Goal: Task Accomplishment & Management: Use online tool/utility

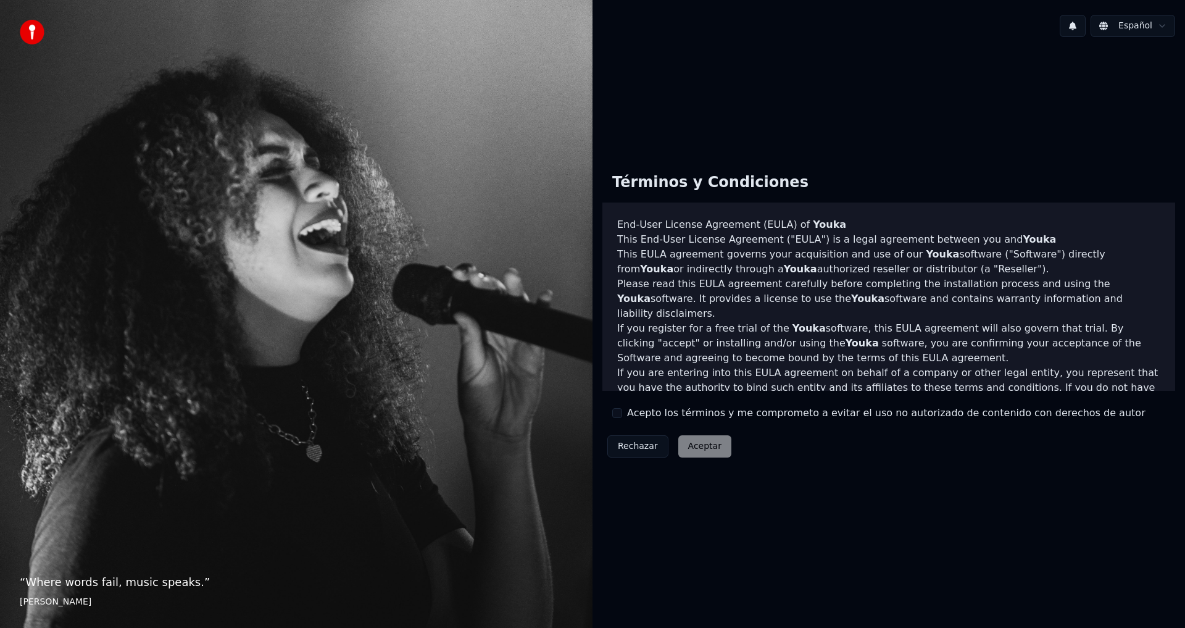
click at [631, 416] on label "Acepto los términos y me comprometo a evitar el uso no autorizado de contenido …" at bounding box center [886, 413] width 519 height 15
click at [622, 416] on button "Acepto los términos y me comprometo a evitar el uso no autorizado de contenido …" at bounding box center [617, 413] width 10 height 10
click at [717, 449] on button "Aceptar" at bounding box center [705, 446] width 53 height 22
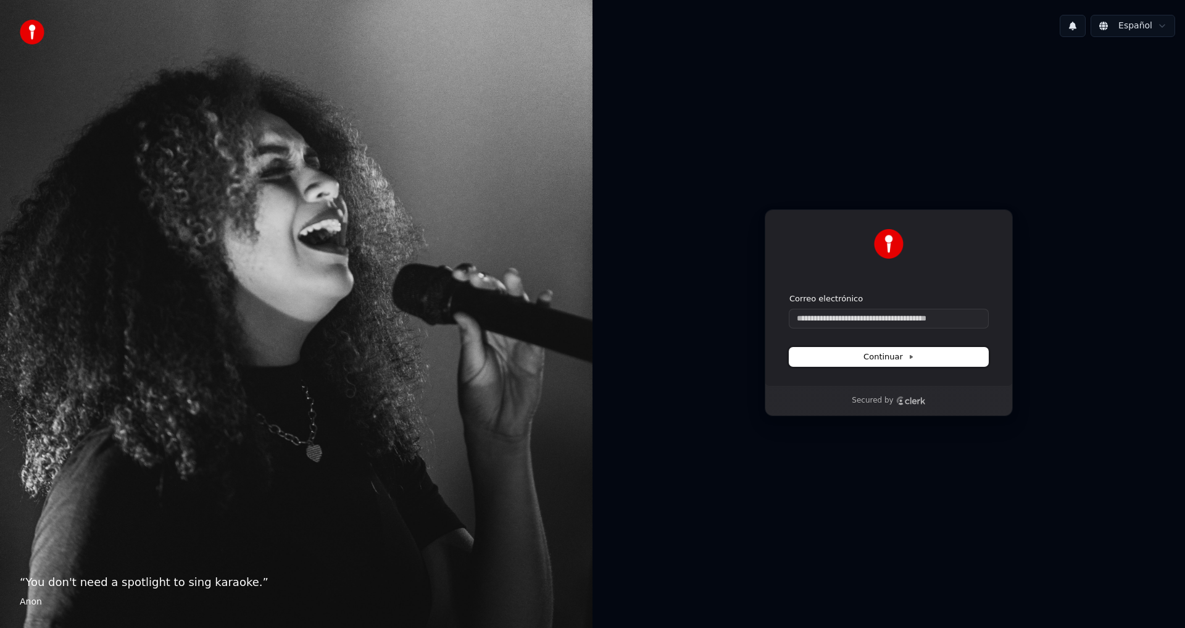
click at [911, 358] on icon at bounding box center [912, 357] width 2 height 3
click at [911, 357] on icon at bounding box center [912, 357] width 2 height 3
click at [994, 304] on div "Continuar con Google o Correo electrónico Continuar" at bounding box center [889, 297] width 248 height 177
click at [1173, 26] on html "“ You don't need a spotlight to sing karaoke. ” Anon Español Continuar con Goog…" at bounding box center [592, 314] width 1185 height 628
click at [1043, 50] on html "“ You don't need a spotlight to sing karaoke. ” Anon Español Continuar con Goog…" at bounding box center [592, 314] width 1185 height 628
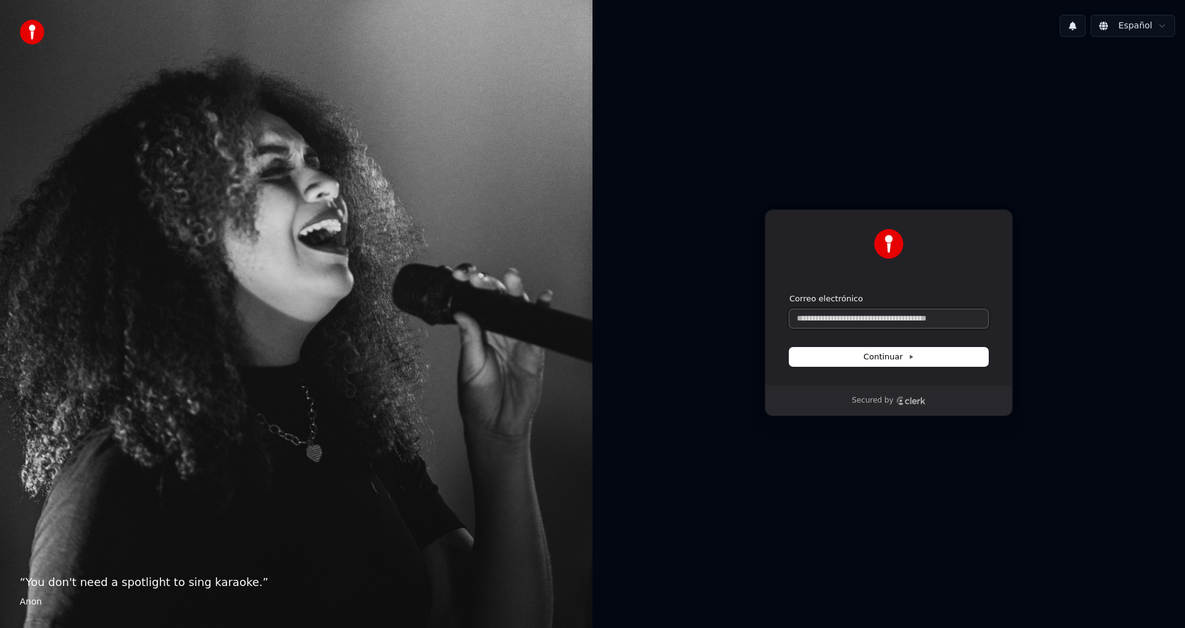
click at [853, 317] on input "Correo electrónico" at bounding box center [889, 318] width 199 height 19
click at [853, 316] on input "Correo electrónico" at bounding box center [889, 318] width 199 height 19
click at [790, 293] on button "submit" at bounding box center [790, 293] width 0 height 0
type input "**********"
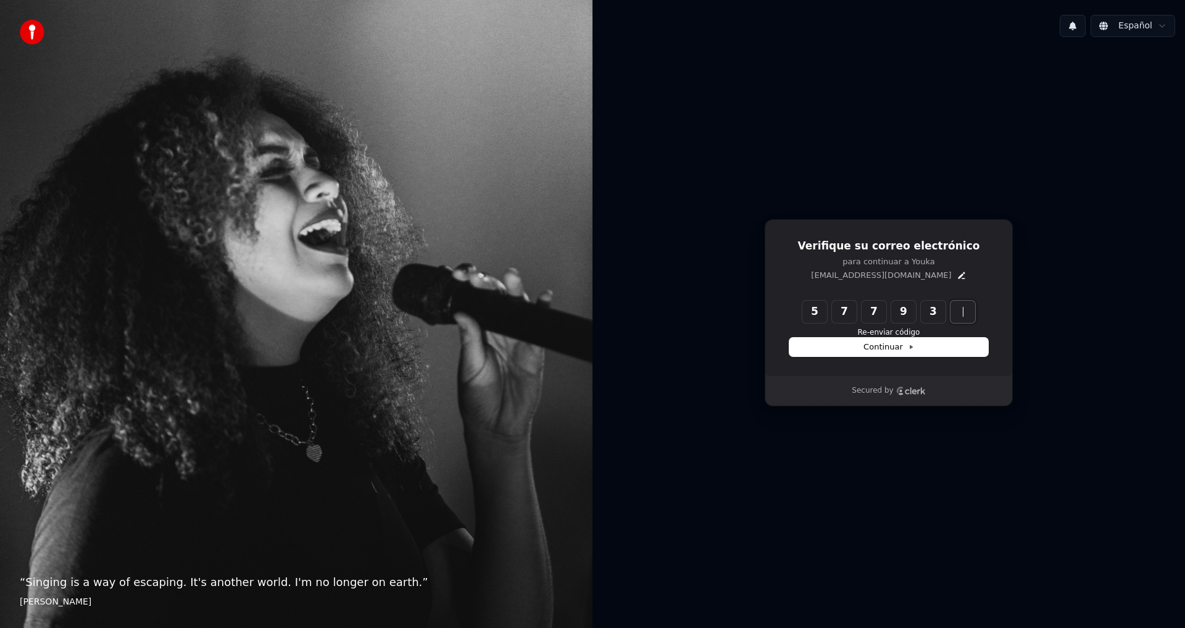
type input "******"
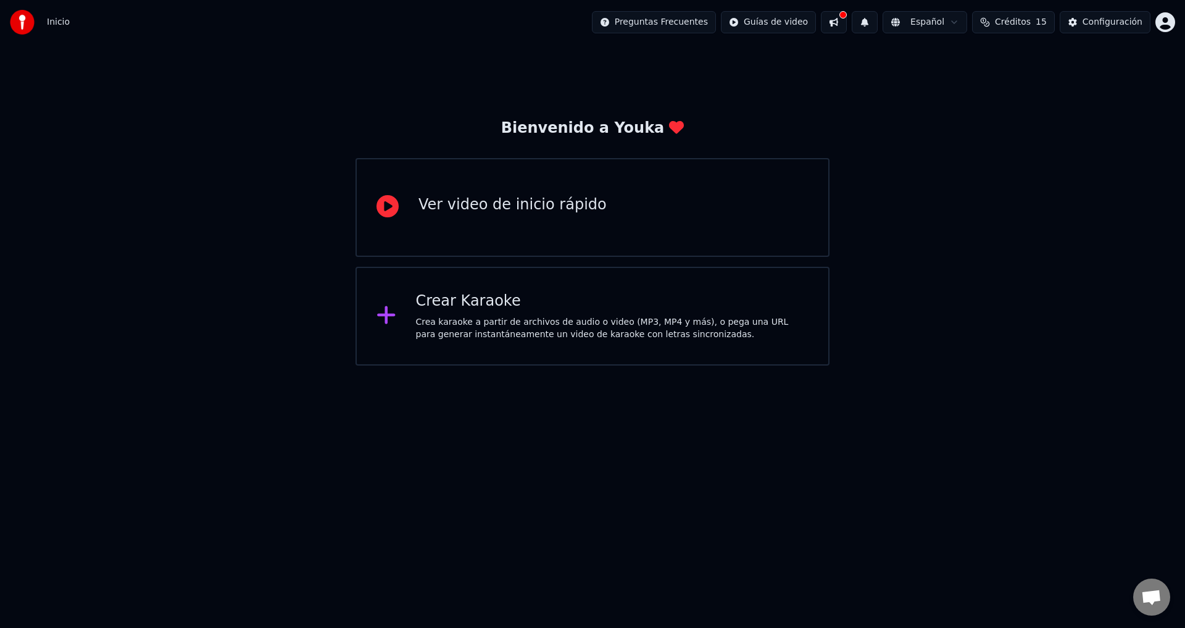
click at [474, 320] on div "Crea karaoke a partir de archivos de audio o video (MP3, MP4 y más), o pega una…" at bounding box center [612, 328] width 393 height 25
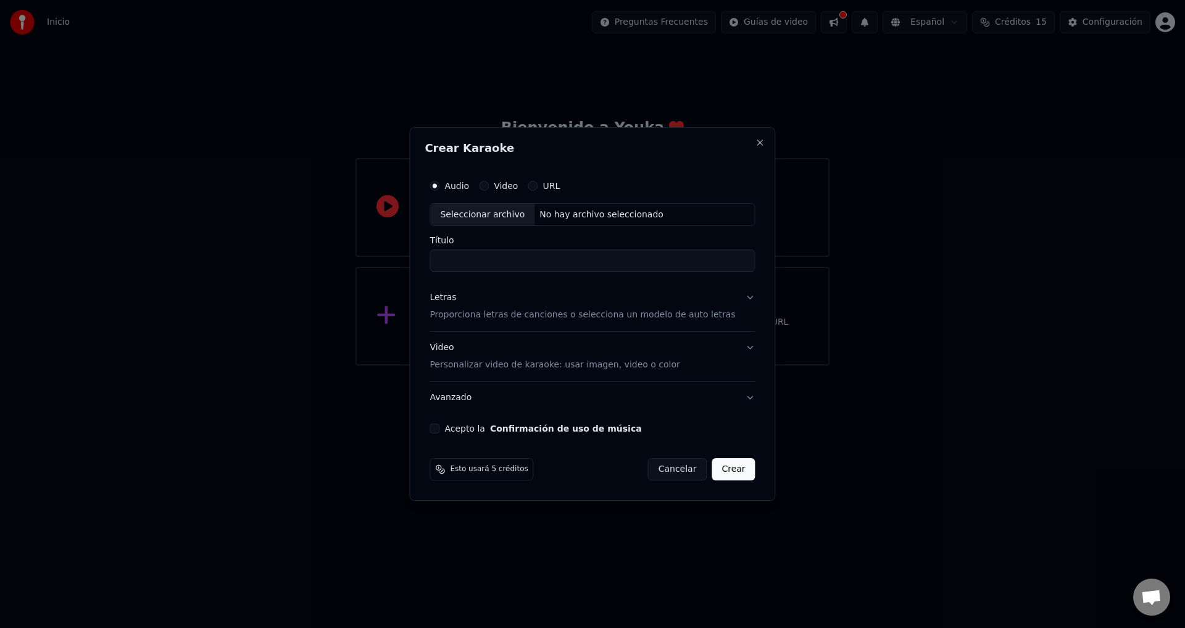
click at [517, 211] on div "Seleccionar archivo" at bounding box center [482, 215] width 104 height 22
type input "**********"
click at [736, 295] on button "Letras Proporciona letras de canciones o selecciona un modelo de auto letras" at bounding box center [592, 306] width 325 height 49
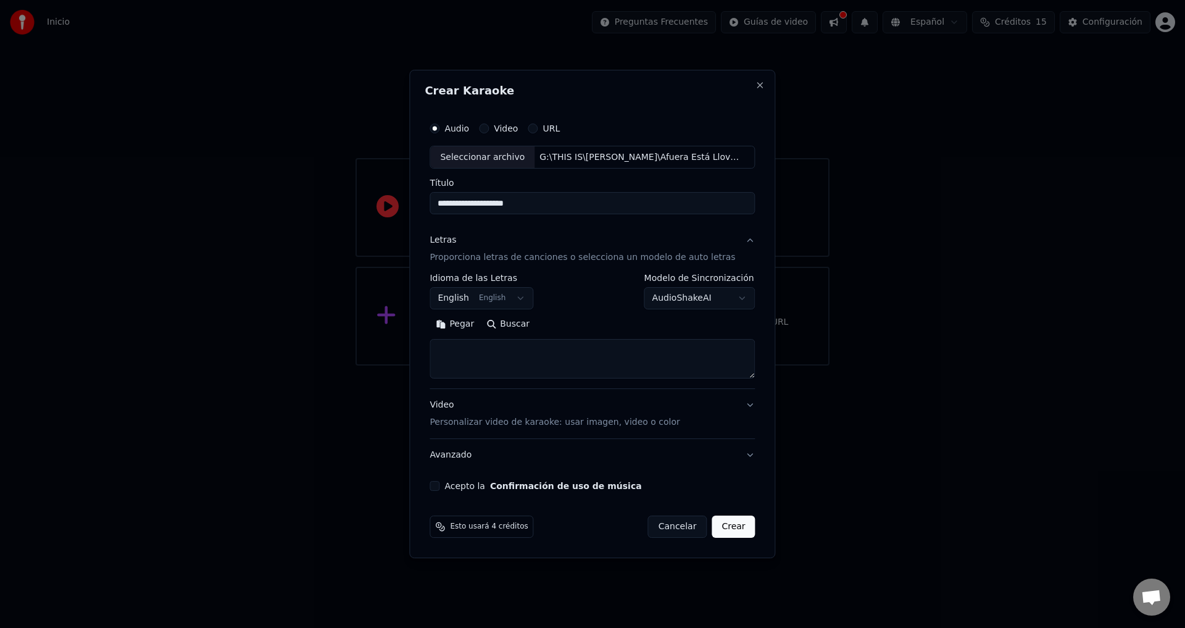
click at [527, 298] on button "English English" at bounding box center [482, 299] width 104 height 22
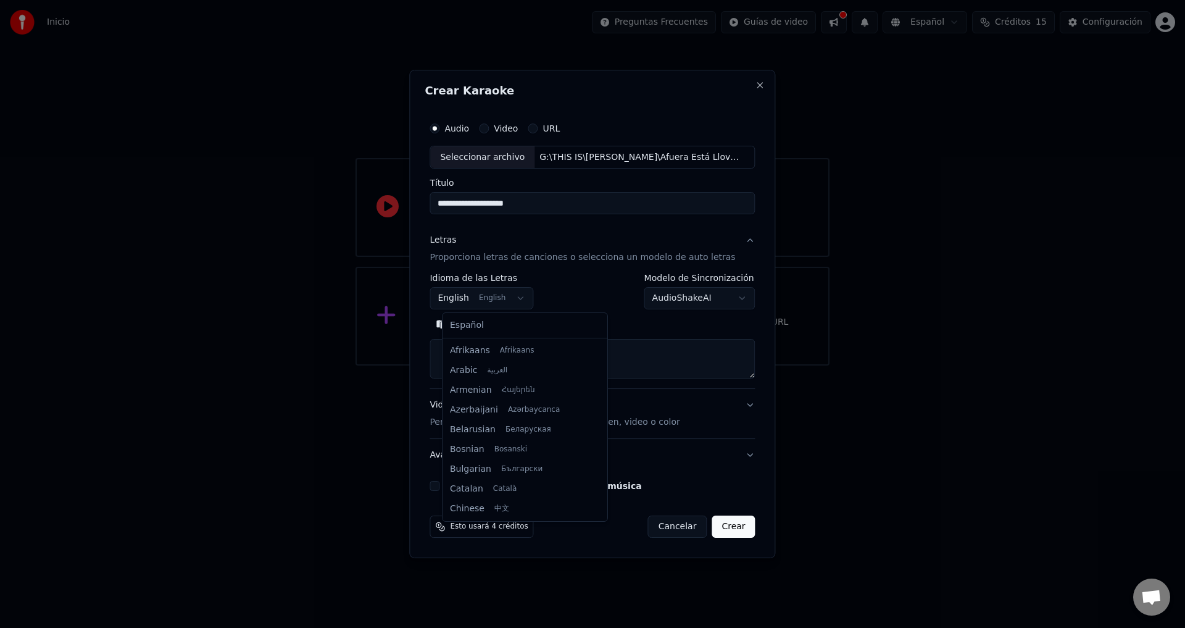
scroll to position [99, 0]
select select "**"
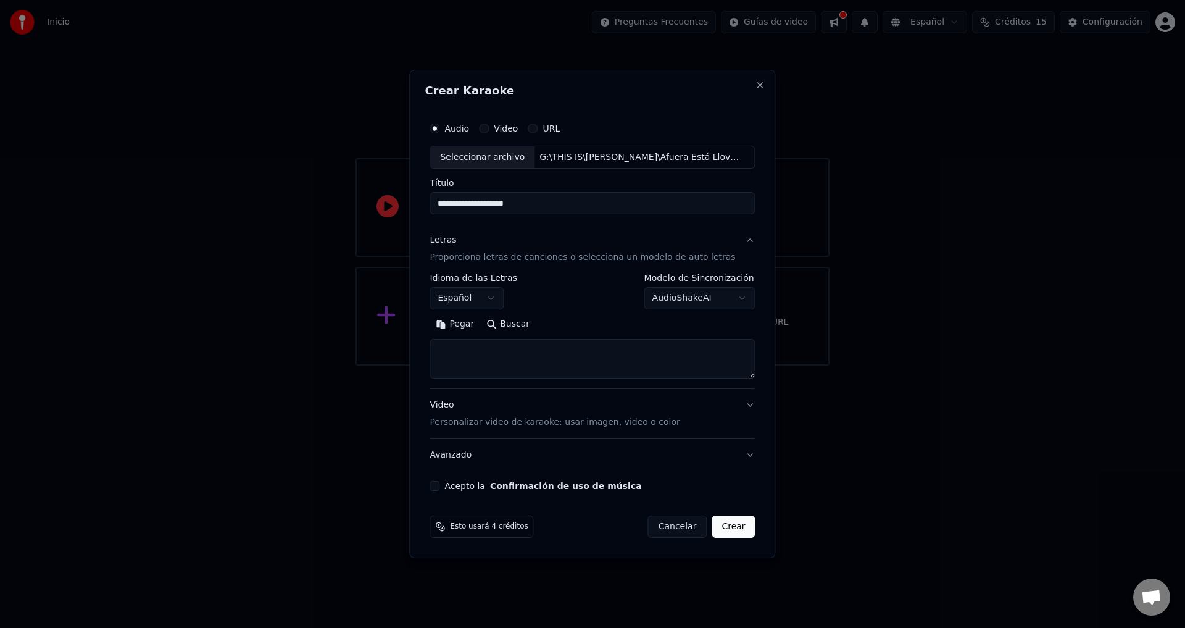
click at [459, 487] on label "Acepto la Confirmación de uso de música" at bounding box center [543, 486] width 197 height 9
click at [440, 487] on button "Acepto la Confirmación de uso de música" at bounding box center [435, 486] width 10 height 10
click at [726, 296] on body "**********" at bounding box center [592, 183] width 1185 height 366
click at [524, 356] on textarea at bounding box center [592, 360] width 325 height 40
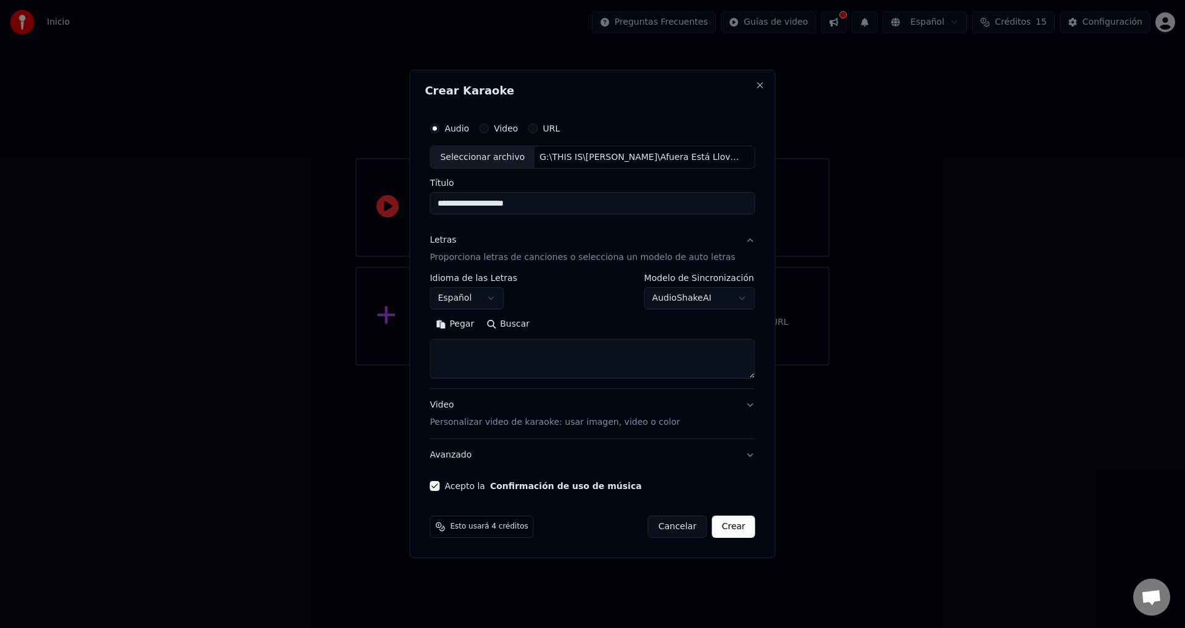
click at [474, 324] on button "Pegar" at bounding box center [455, 325] width 51 height 20
click at [730, 528] on button "Crear" at bounding box center [733, 527] width 43 height 22
type textarea "**********"
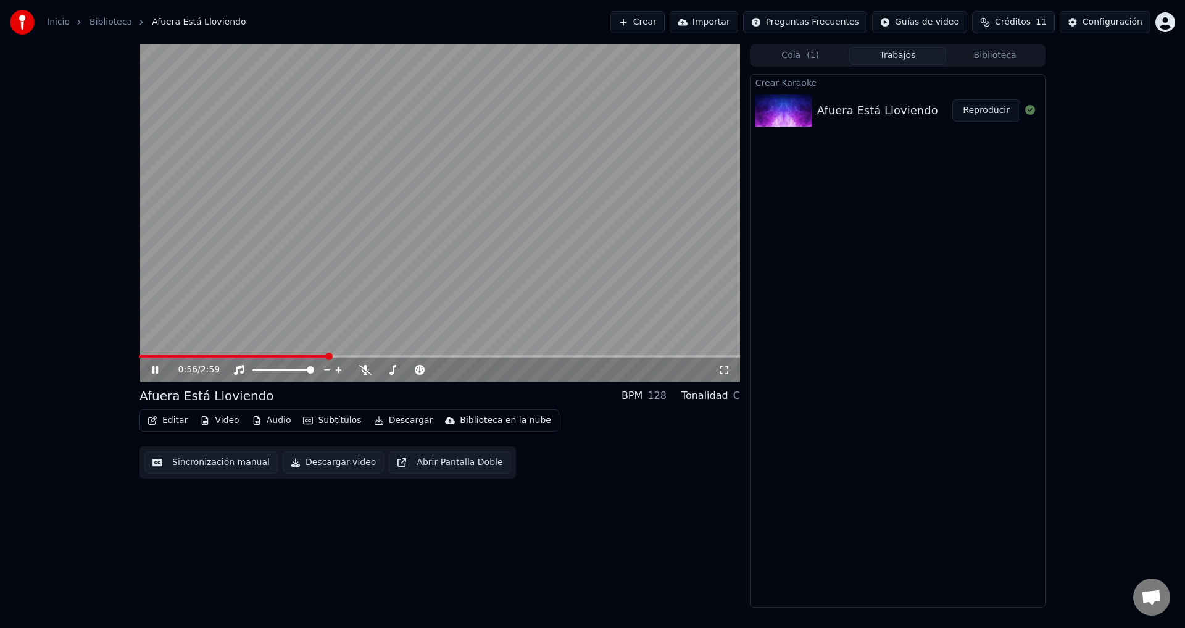
click at [153, 367] on icon at bounding box center [155, 369] width 6 height 7
click at [153, 370] on icon at bounding box center [154, 370] width 7 height 9
click at [271, 371] on span at bounding box center [262, 370] width 19 height 2
click at [396, 414] on button "Descargar" at bounding box center [403, 420] width 69 height 17
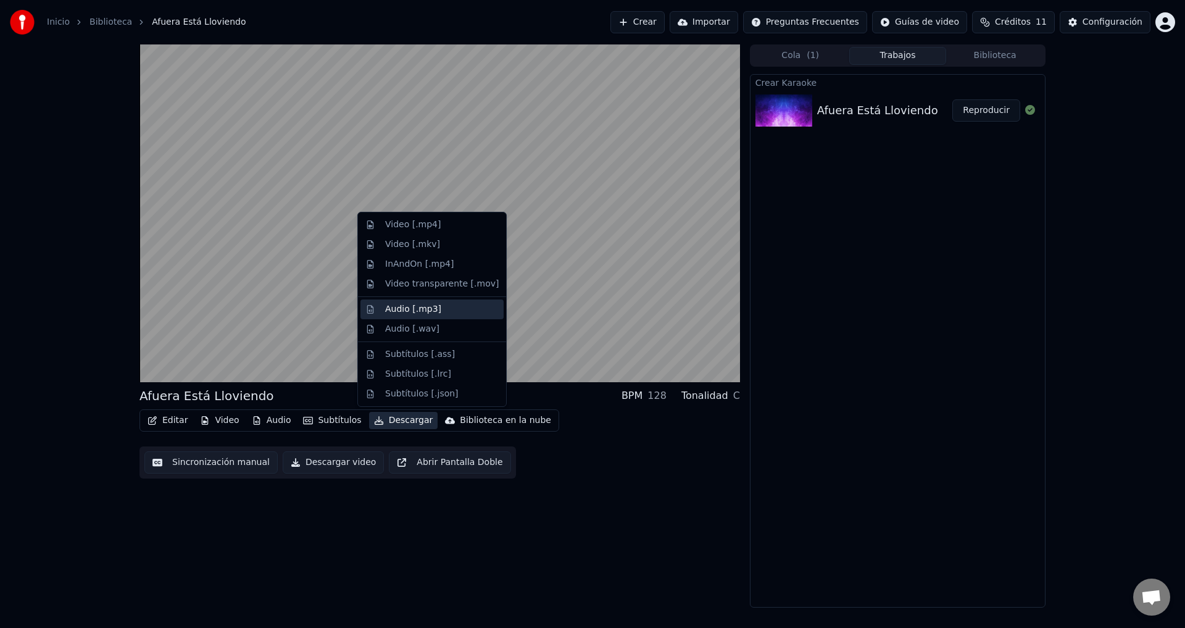
click at [433, 305] on div "Audio [.mp3]" at bounding box center [413, 309] width 56 height 12
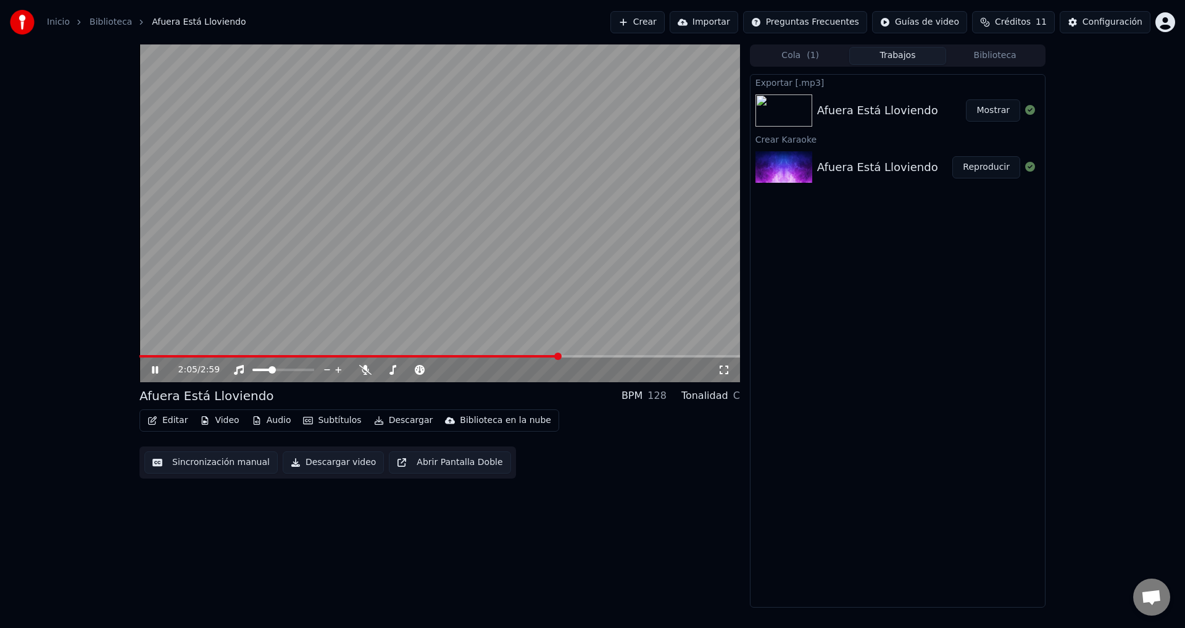
click at [433, 252] on video at bounding box center [440, 213] width 601 height 338
click at [919, 117] on div "Afuera Está Lloviendo" at bounding box center [877, 110] width 121 height 17
click at [991, 116] on button "Mostrar" at bounding box center [993, 110] width 54 height 22
click at [1084, 26] on button "Configuración" at bounding box center [1105, 22] width 91 height 22
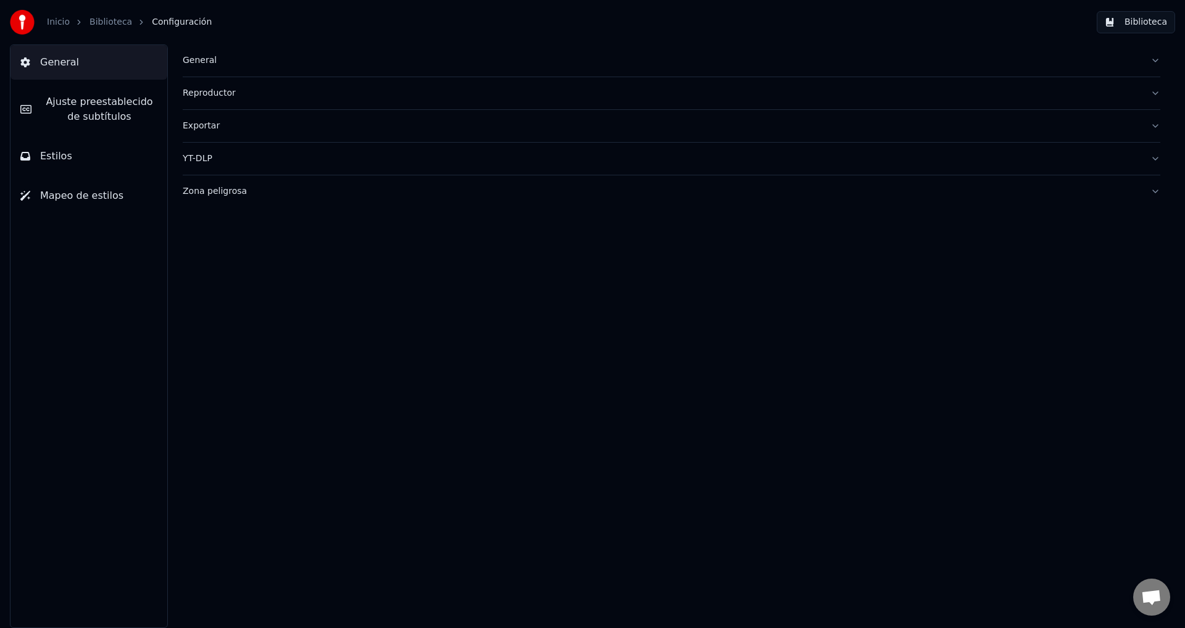
click at [691, 162] on div "YT-DLP" at bounding box center [662, 159] width 958 height 12
click at [103, 98] on span "Ajuste preestablecido de subtítulos" at bounding box center [99, 109] width 116 height 30
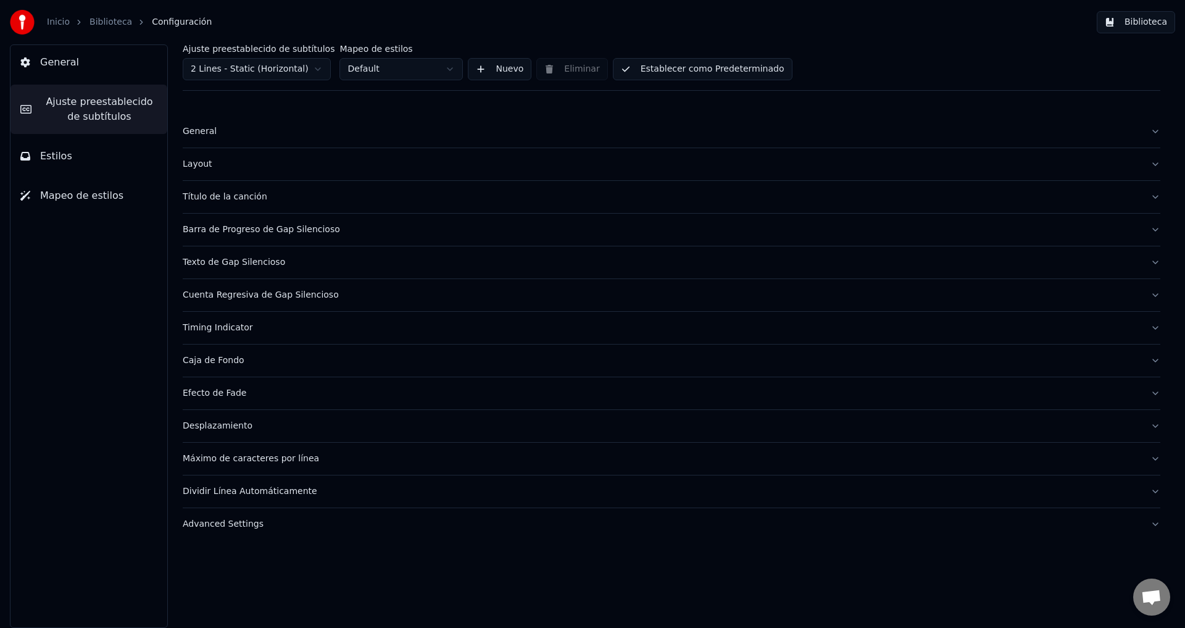
click at [83, 165] on button "Estilos" at bounding box center [88, 156] width 157 height 35
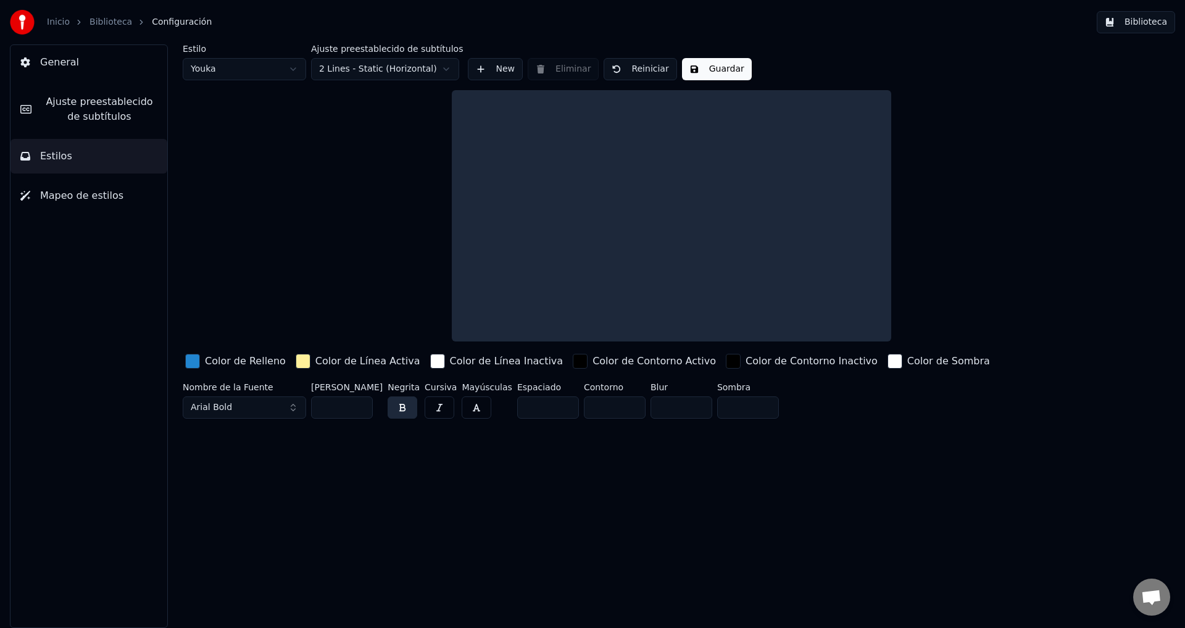
click at [91, 199] on span "Mapeo de estilos" at bounding box center [81, 195] width 83 height 15
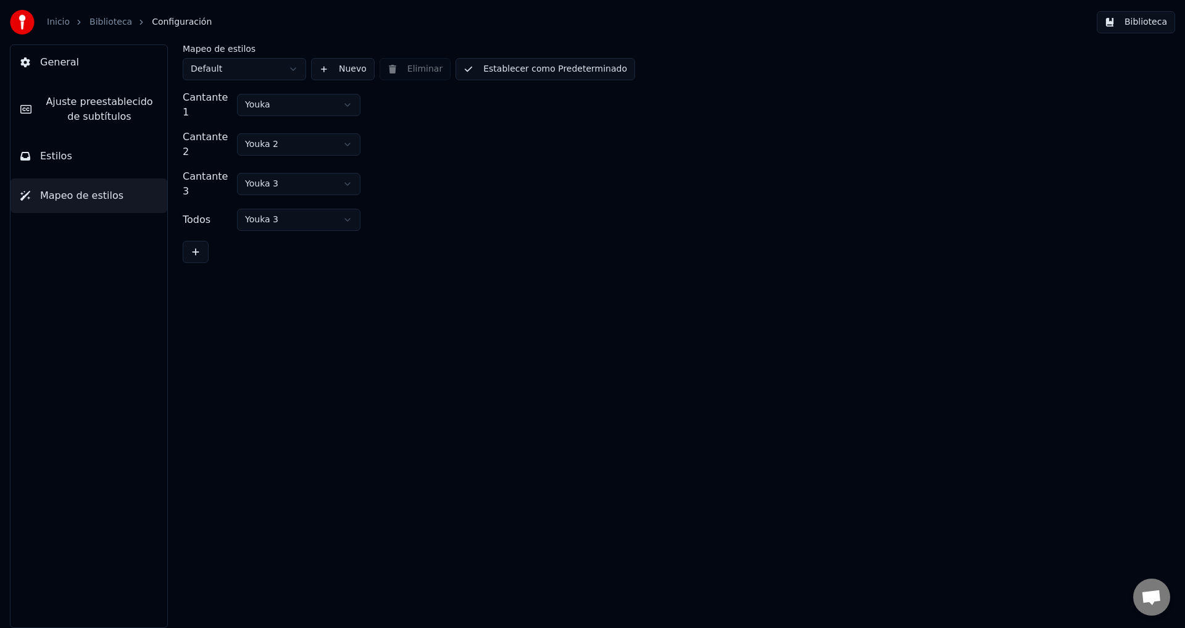
click at [55, 20] on link "Inicio" at bounding box center [58, 22] width 23 height 12
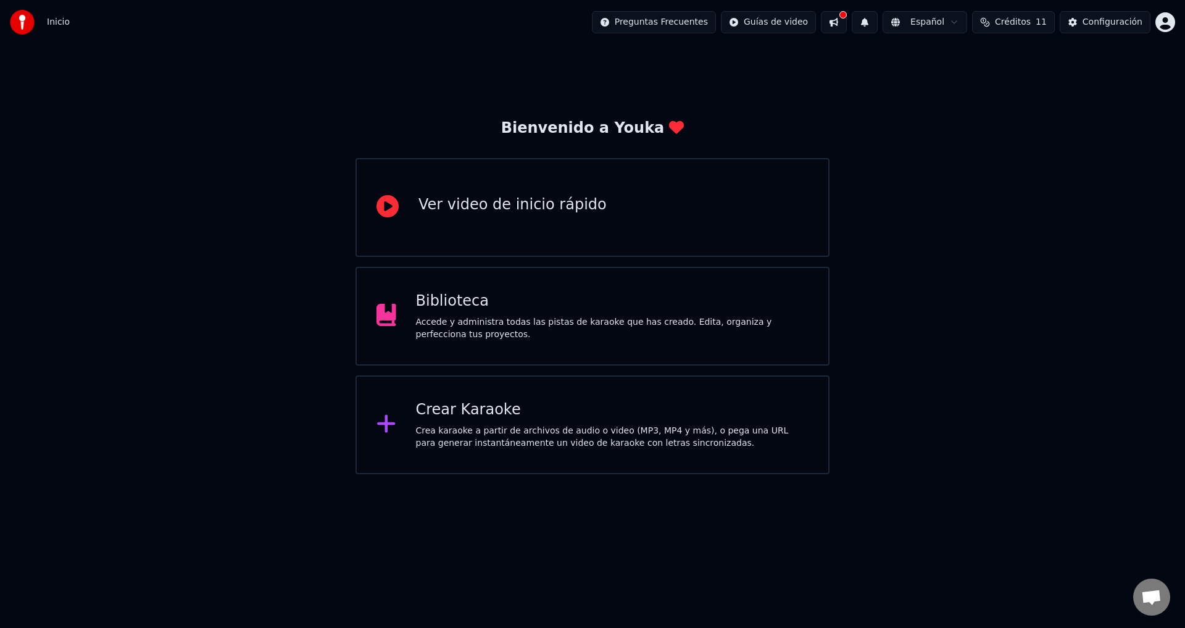
click at [507, 339] on div "Accede y administra todas las pistas de karaoke que has creado. Edita, organiza…" at bounding box center [612, 328] width 393 height 25
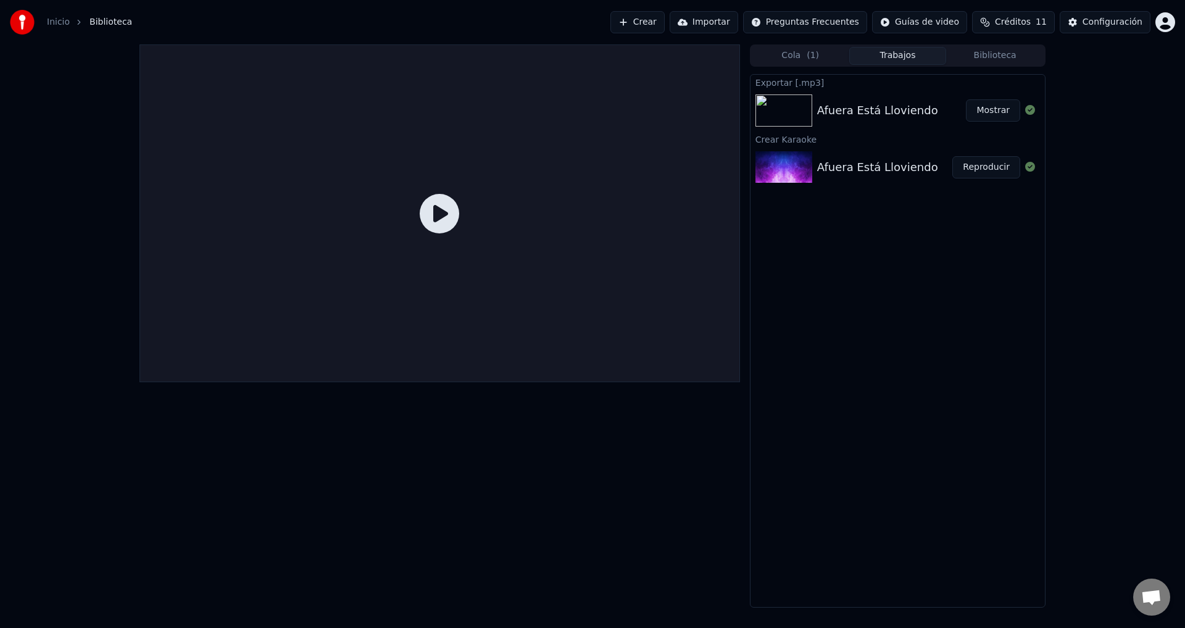
click at [22, 17] on img at bounding box center [22, 22] width 25 height 25
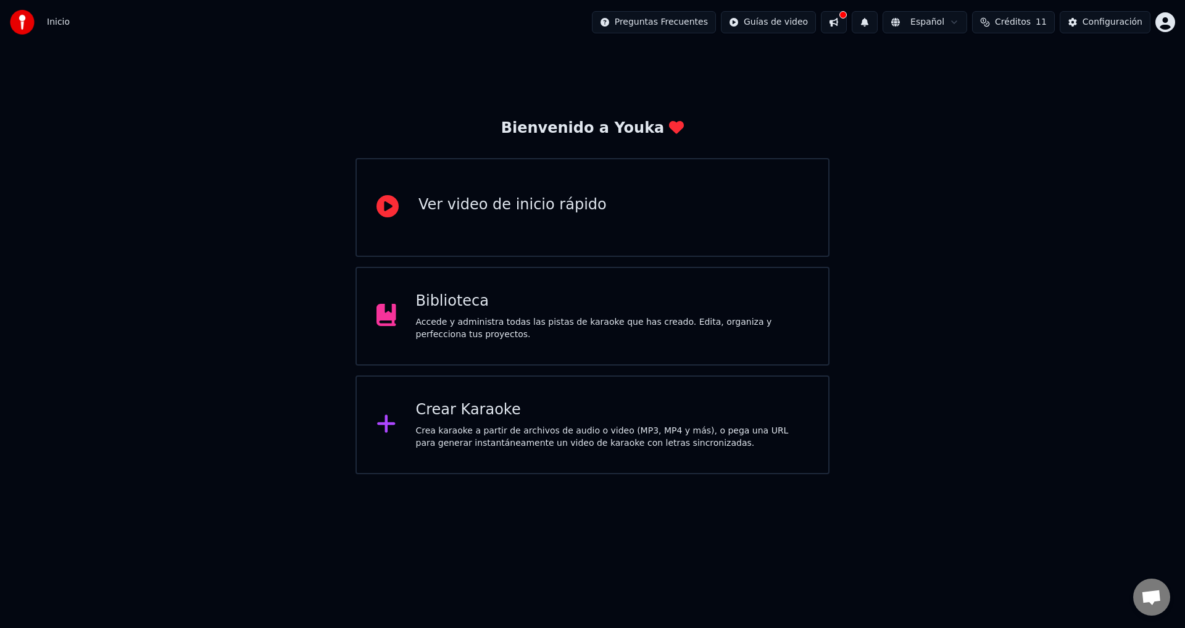
click at [540, 282] on div "Biblioteca Accede y administra todas las pistas de karaoke que has creado. Edit…" at bounding box center [593, 316] width 474 height 99
